Goal: Task Accomplishment & Management: Manage account settings

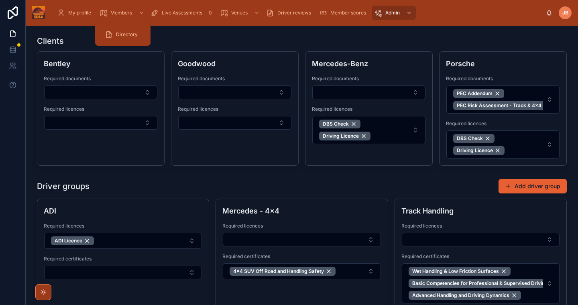
click at [127, 33] on span "Directory" at bounding box center [127, 34] width 22 height 6
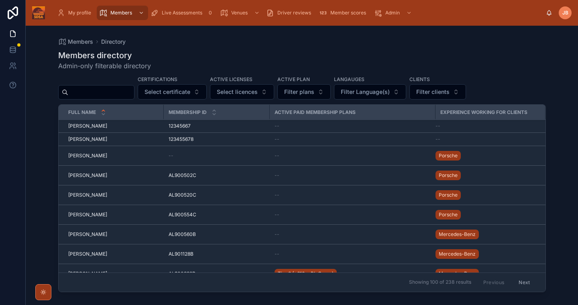
scroll to position [79, 0]
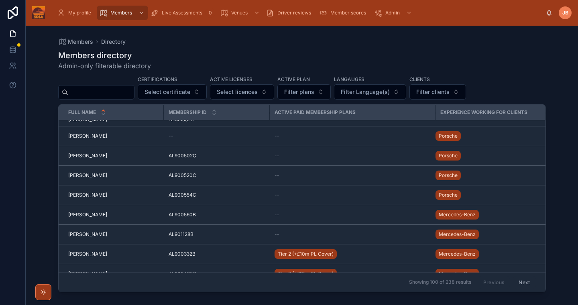
click at [92, 216] on span "[PERSON_NAME]" at bounding box center [87, 215] width 39 height 6
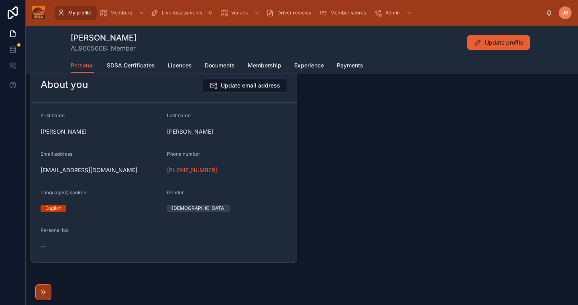
scroll to position [31, 0]
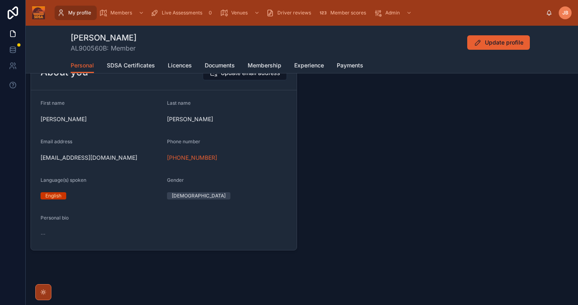
click at [184, 64] on span "Licences" at bounding box center [180, 65] width 24 height 8
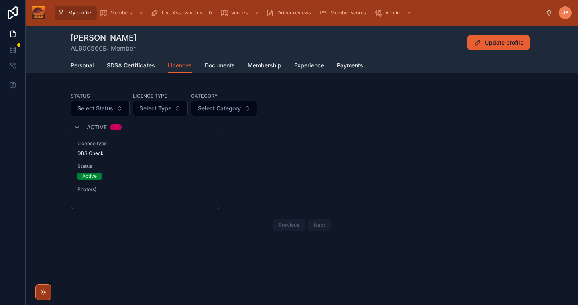
click at [228, 64] on span "Documents" at bounding box center [220, 65] width 30 height 8
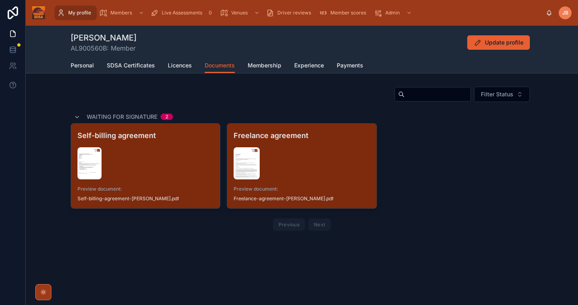
click at [167, 71] on div "Personal SDSA Certificates Licences Documents Membership Experience Payments" at bounding box center [302, 65] width 463 height 15
click at [183, 64] on span "Licences" at bounding box center [180, 65] width 24 height 8
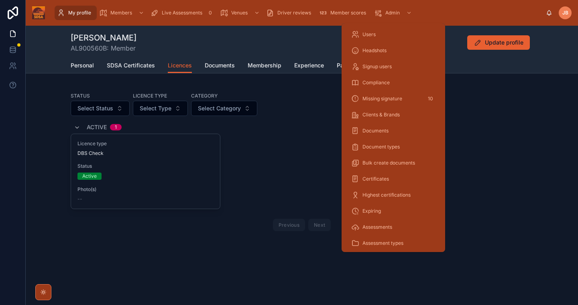
click at [385, 82] on span "Compliance" at bounding box center [376, 82] width 27 height 6
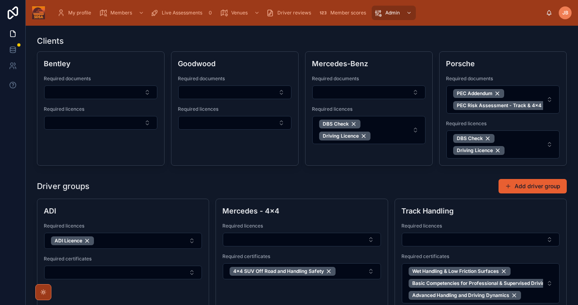
click at [297, 192] on div "Driver groups Add driver group" at bounding box center [302, 186] width 530 height 15
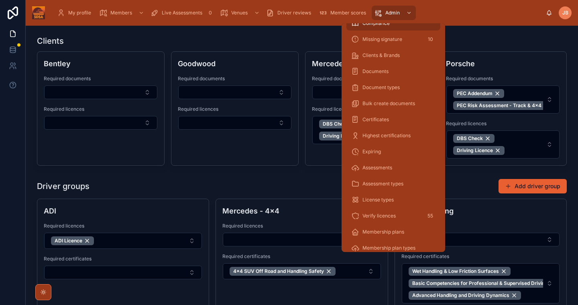
scroll to position [73, 0]
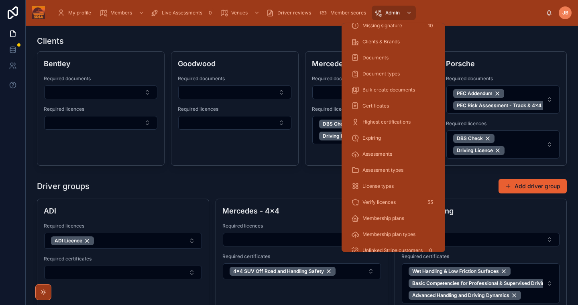
click at [393, 201] on span "Verify licences" at bounding box center [379, 202] width 33 height 6
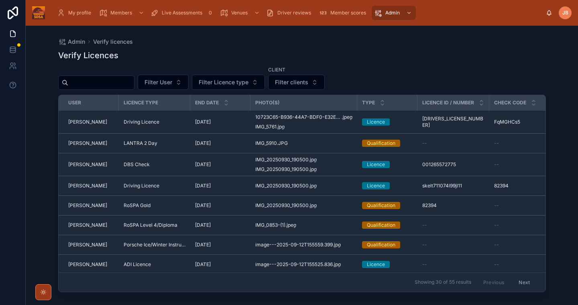
click at [89, 145] on span "Phil Gardner" at bounding box center [87, 143] width 39 height 6
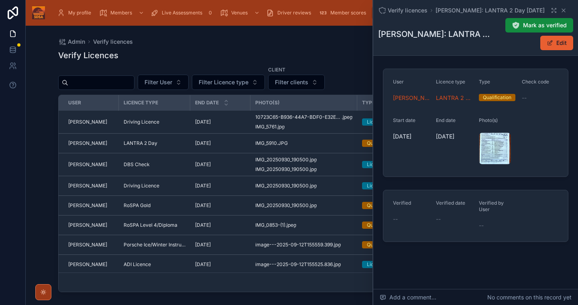
click at [558, 45] on button "Edit" at bounding box center [556, 43] width 33 height 14
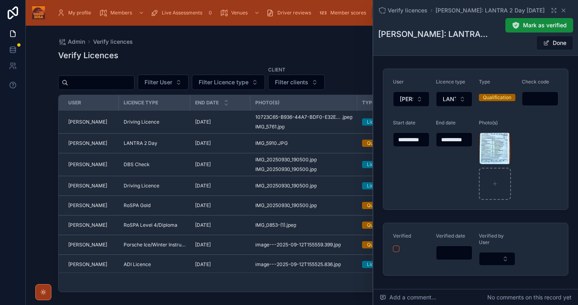
click at [560, 48] on button "Done" at bounding box center [554, 43] width 37 height 14
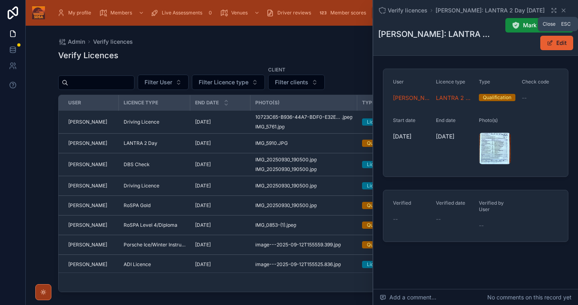
click at [561, 11] on icon at bounding box center [563, 10] width 6 height 6
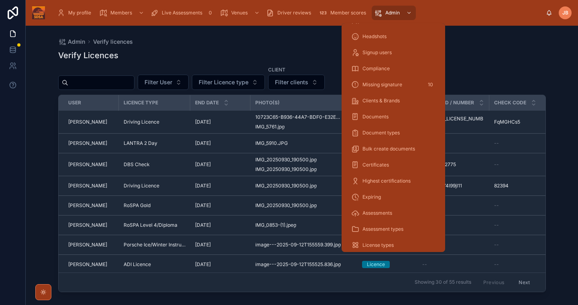
scroll to position [21, 0]
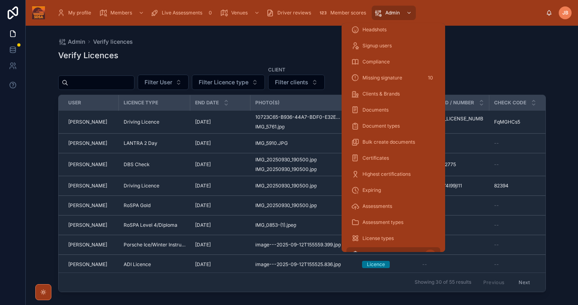
click at [374, 195] on div "Expiring" at bounding box center [393, 190] width 84 height 13
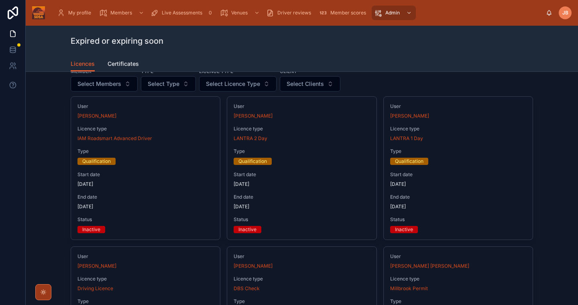
scroll to position [40, 0]
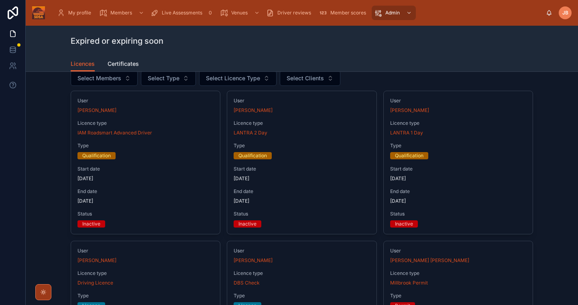
click at [308, 78] on span "Select Clients" at bounding box center [305, 78] width 37 height 8
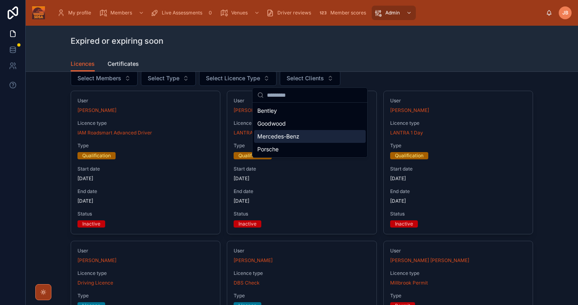
click at [293, 137] on span "Mercedes-Benz" at bounding box center [278, 136] width 42 height 8
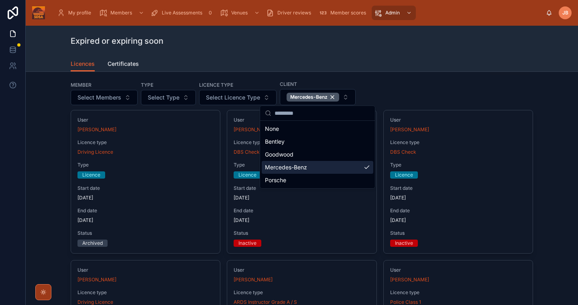
scroll to position [23, 0]
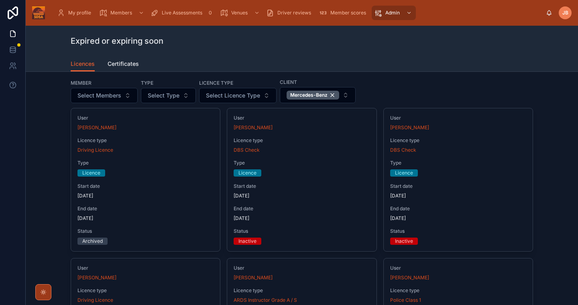
click at [495, 82] on div "Member Select Members Type Select Type Licence type Select Licence Type Client …" at bounding box center [302, 90] width 463 height 25
